Goal: Information Seeking & Learning: Learn about a topic

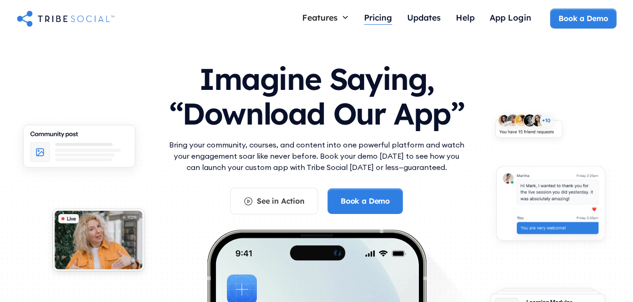
click at [384, 20] on div "Pricing" at bounding box center [378, 17] width 28 height 10
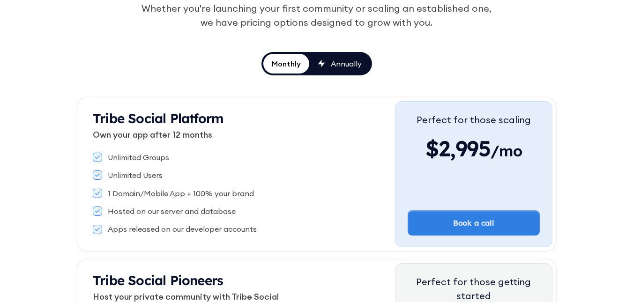
scroll to position [141, 0]
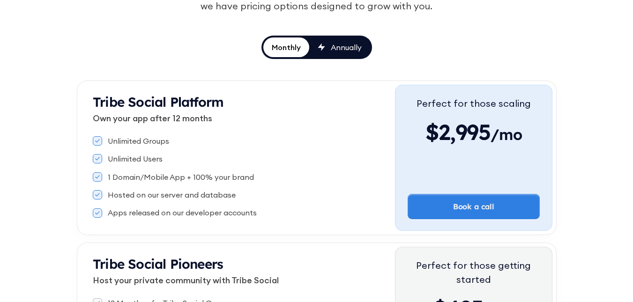
click at [337, 47] on div "Annually" at bounding box center [346, 47] width 31 height 10
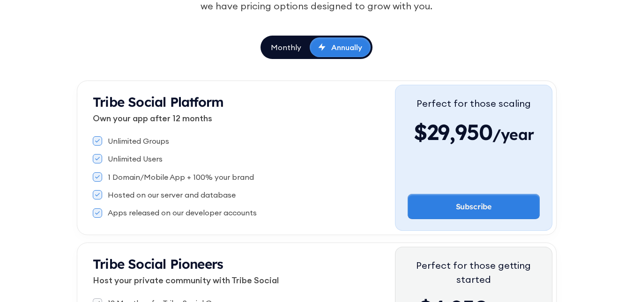
click at [337, 47] on div "Annually" at bounding box center [346, 47] width 31 height 10
click at [295, 52] on div "Monthly" at bounding box center [286, 47] width 30 height 10
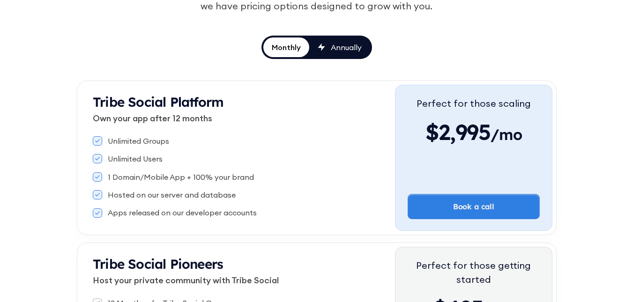
click at [326, 45] on div "Annually" at bounding box center [340, 47] width 44 height 10
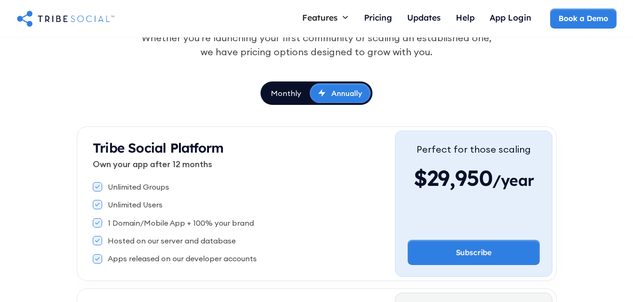
scroll to position [94, 0]
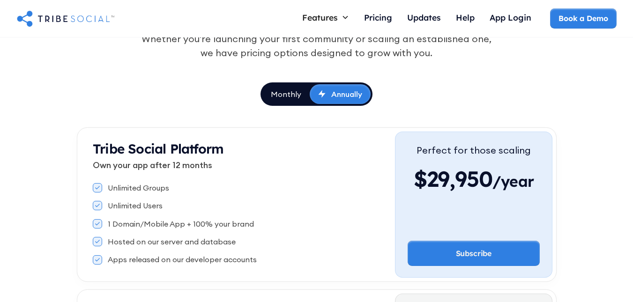
click at [287, 92] on div "Monthly" at bounding box center [286, 94] width 30 height 10
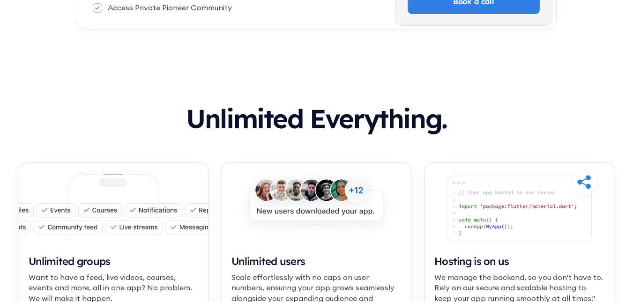
scroll to position [516, 0]
